Goal: Transaction & Acquisition: Purchase product/service

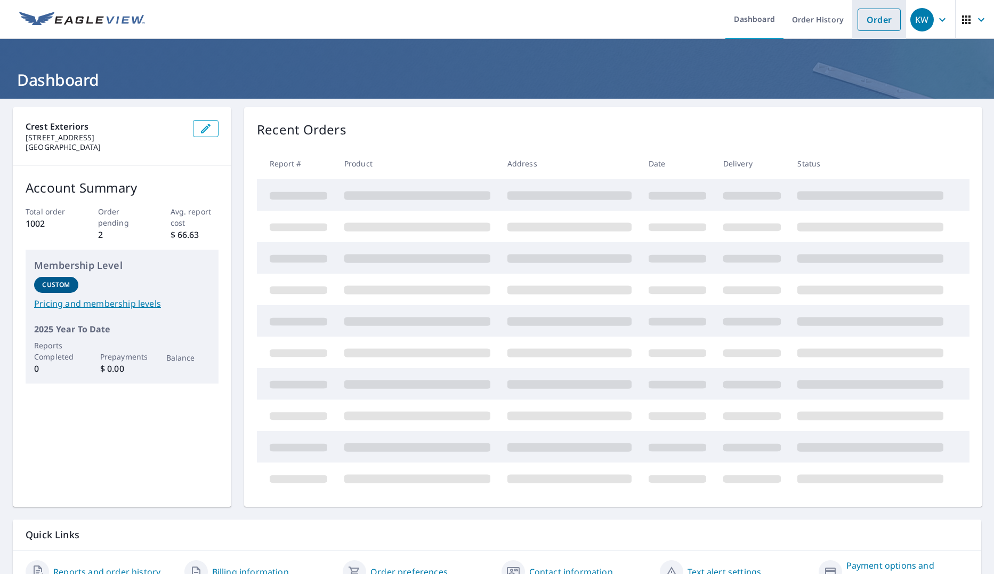
click at [866, 18] on link "Order" at bounding box center [879, 20] width 43 height 22
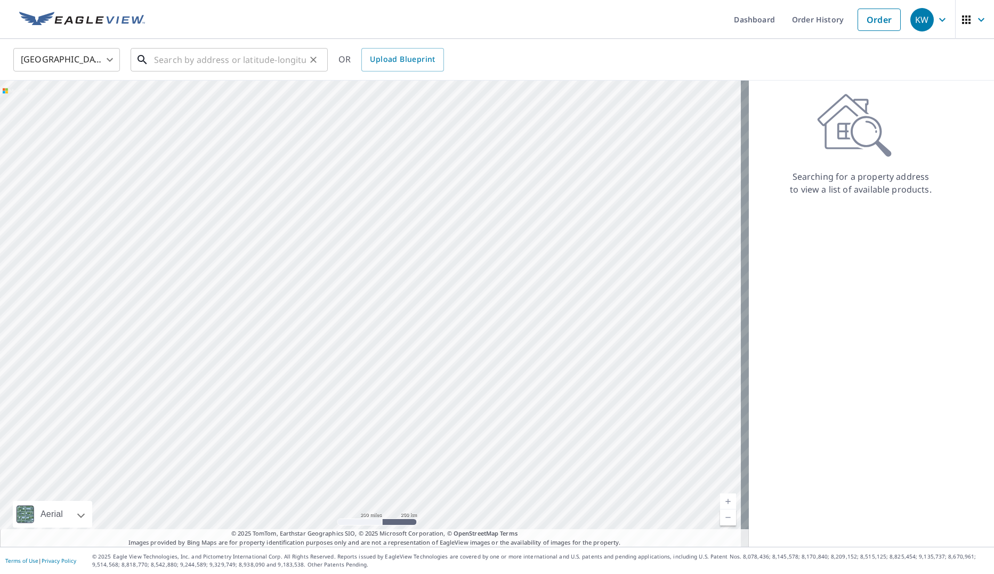
click at [197, 65] on input "text" at bounding box center [230, 60] width 152 height 30
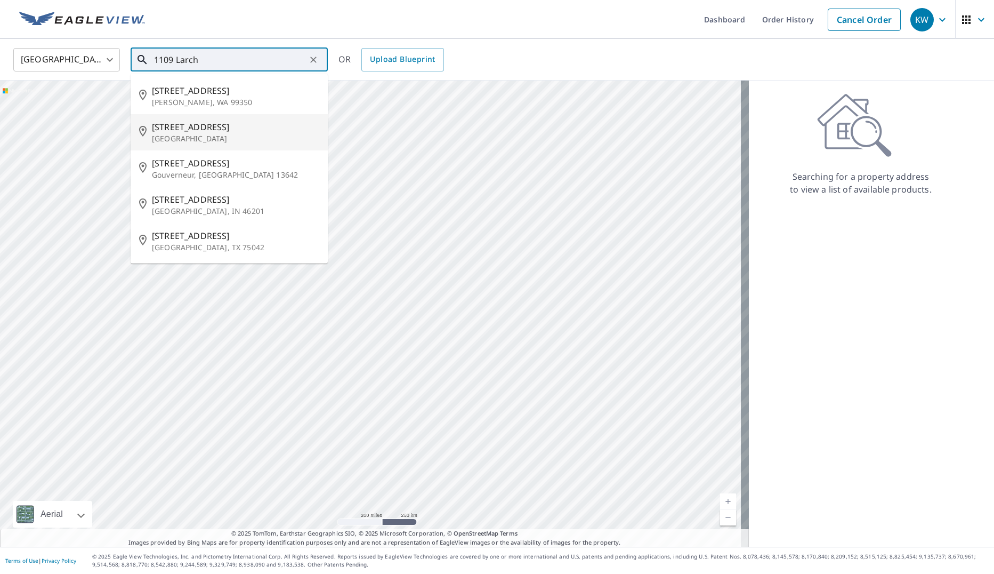
click at [190, 134] on p "Farmington, MN 55024" at bounding box center [235, 138] width 167 height 11
type input "1109 Larch St Farmington, MN 55024"
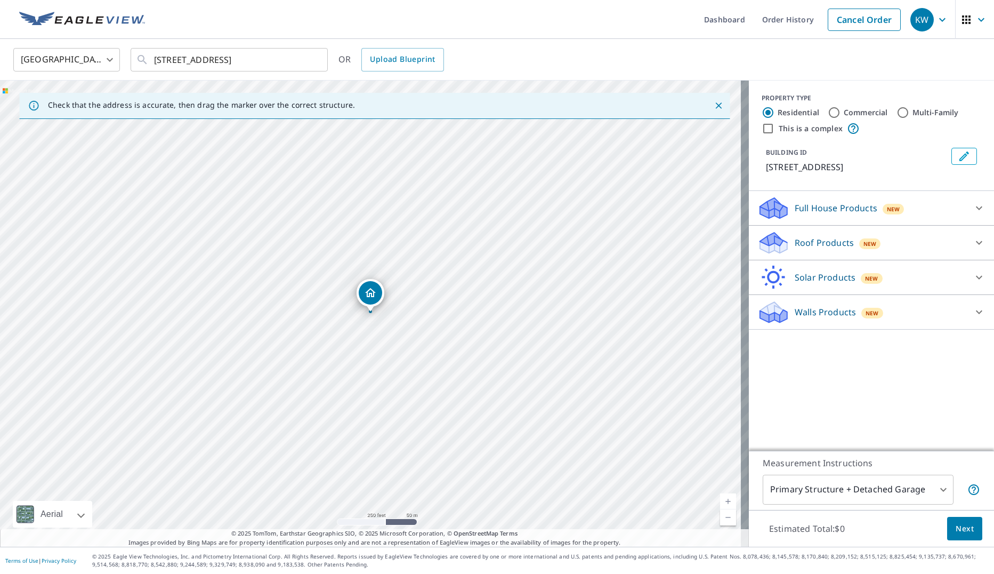
click at [805, 237] on p "Roof Products" at bounding box center [824, 242] width 59 height 13
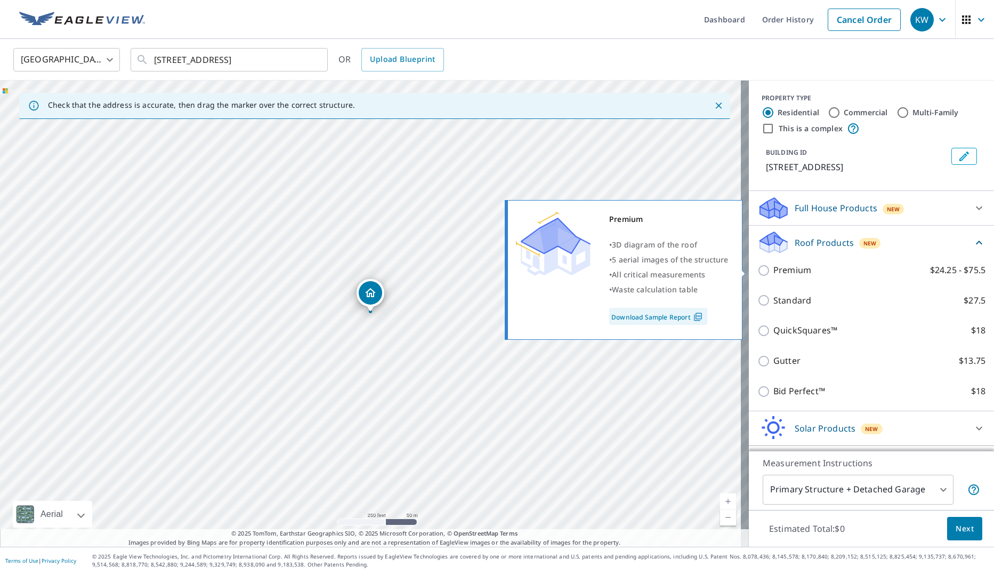
click at [789, 271] on p "Premium" at bounding box center [793, 269] width 38 height 13
click at [774, 271] on input "Premium $24.25 - $75.5" at bounding box center [766, 270] width 16 height 13
checkbox input "true"
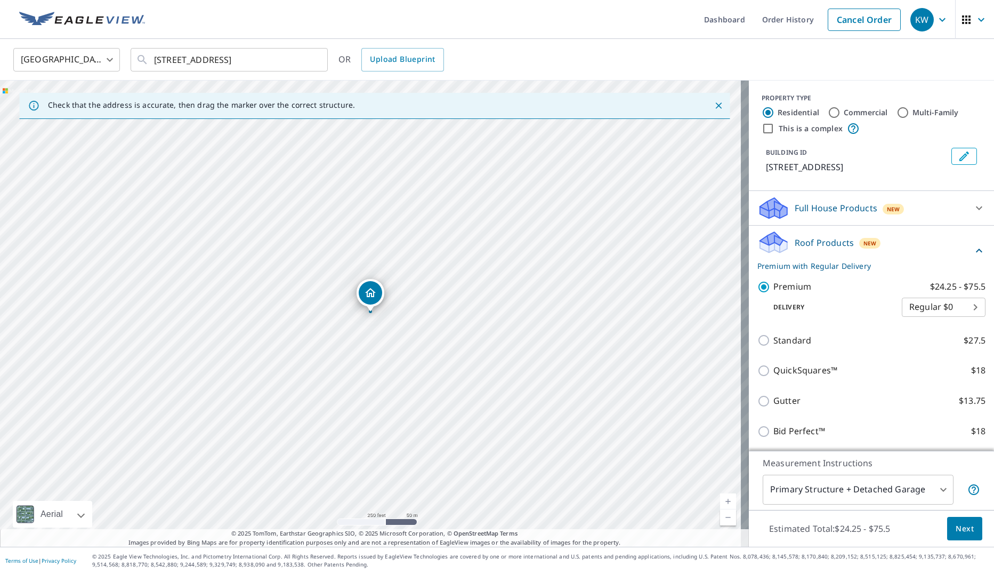
click at [956, 527] on span "Next" at bounding box center [965, 528] width 18 height 13
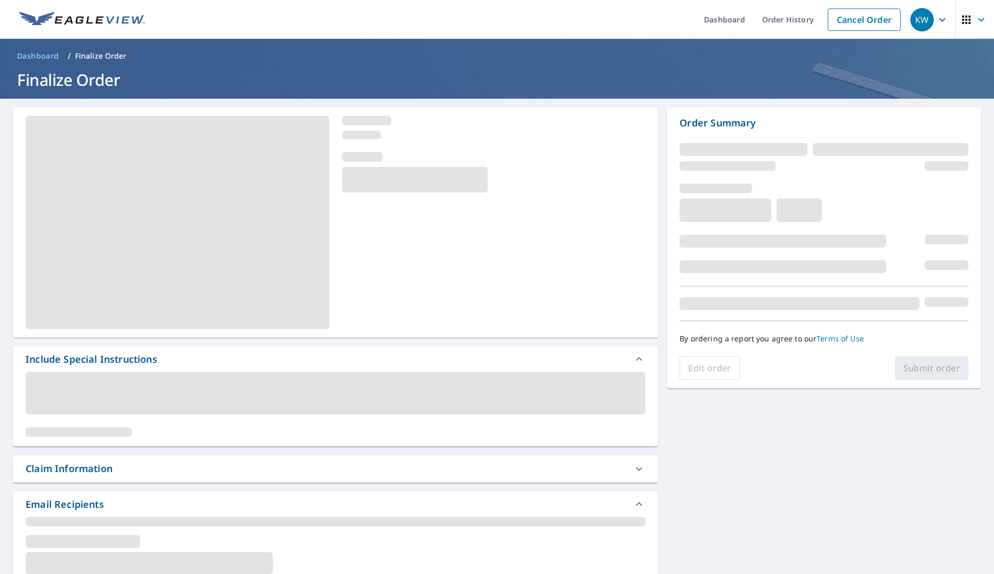
drag, startPoint x: 797, startPoint y: 544, endPoint x: 235, endPoint y: 553, distance: 561.6
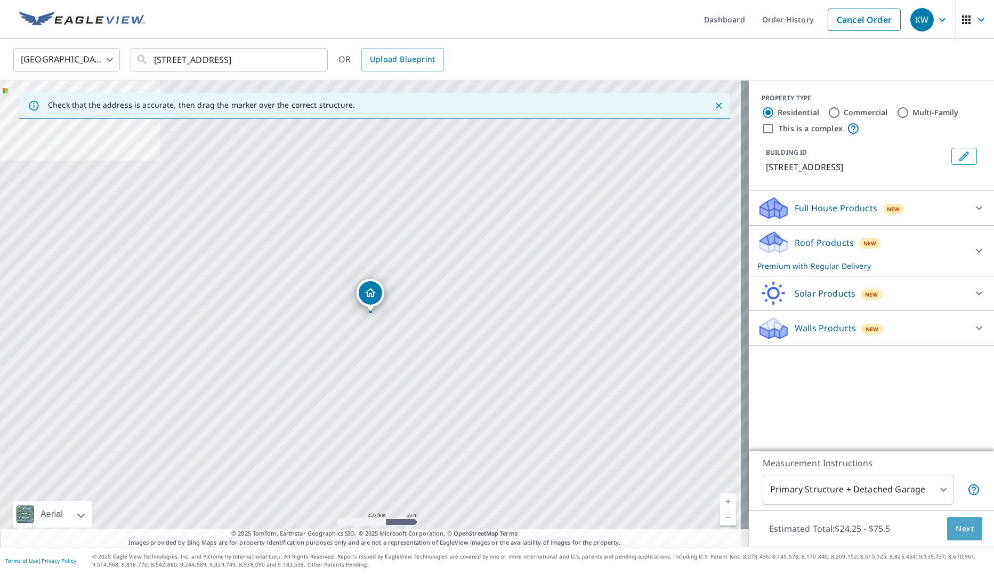
click at [956, 528] on span "Next" at bounding box center [965, 528] width 18 height 13
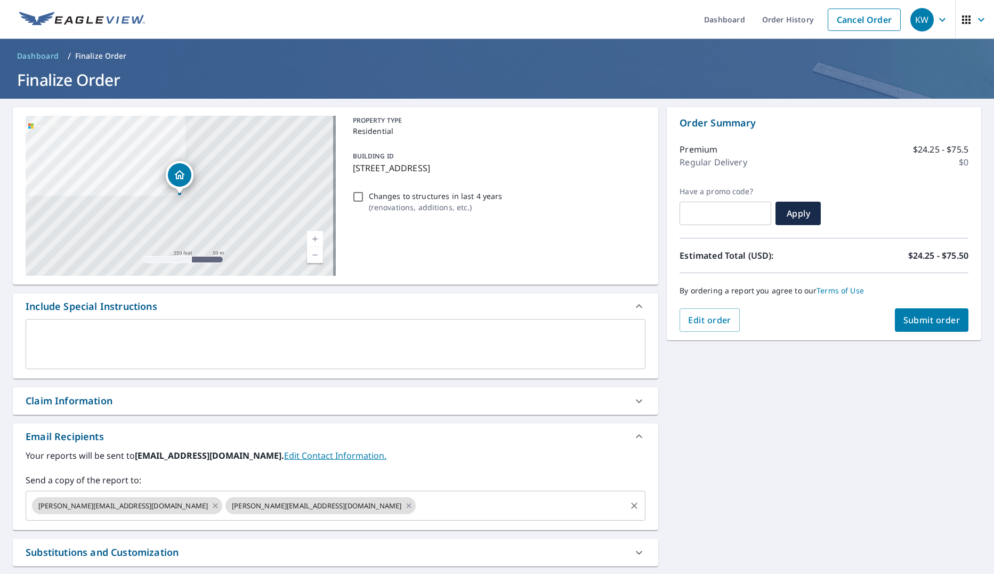
click at [211, 506] on icon at bounding box center [215, 506] width 9 height 12
click at [915, 317] on span "Submit order" at bounding box center [932, 320] width 57 height 12
